Goal: Task Accomplishment & Management: Complete application form

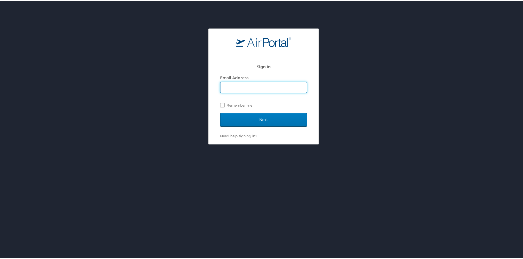
click at [226, 83] on input "Email Address" at bounding box center [263, 86] width 86 height 10
type input "[EMAIL_ADDRESS][DOMAIN_NAME]"
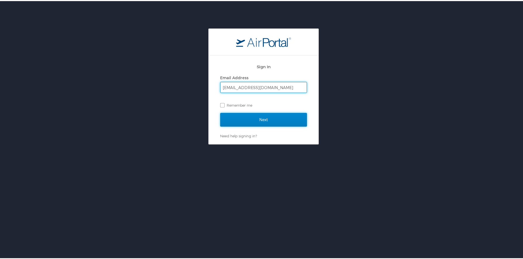
click at [269, 120] on input "Next" at bounding box center [263, 119] width 87 height 14
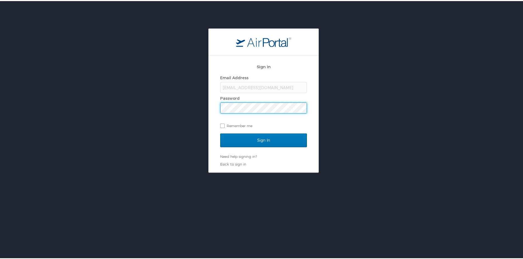
click at [220, 133] on input "Sign In" at bounding box center [263, 140] width 87 height 14
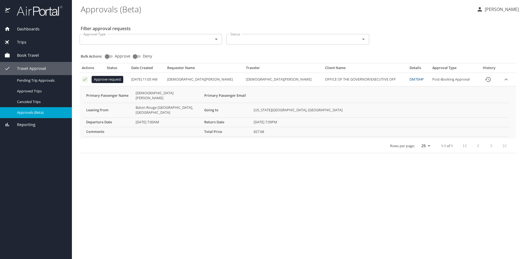
click at [84, 79] on icon "Approval table" at bounding box center [84, 79] width 5 height 5
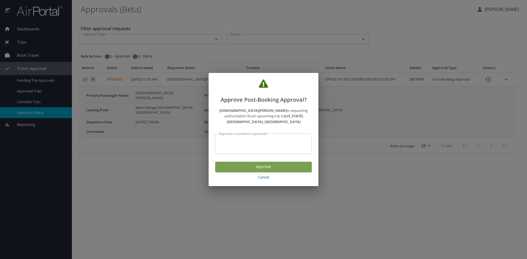
click at [262, 164] on span "Approve" at bounding box center [264, 167] width 88 height 7
